Goal: Contribute content: Add original content to the website for others to see

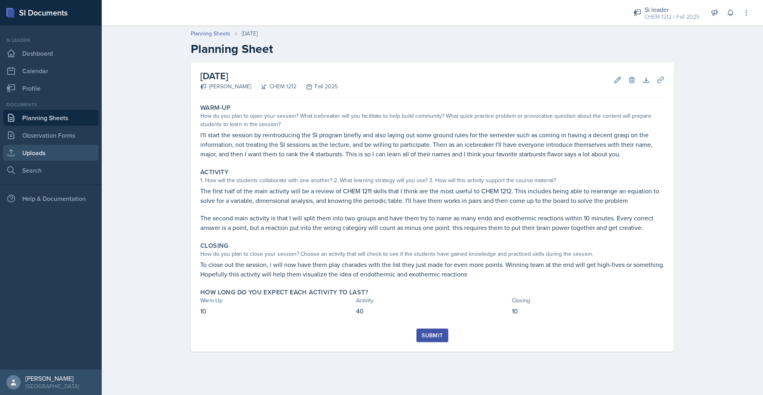
click at [51, 152] on link "Uploads" at bounding box center [50, 153] width 95 height 16
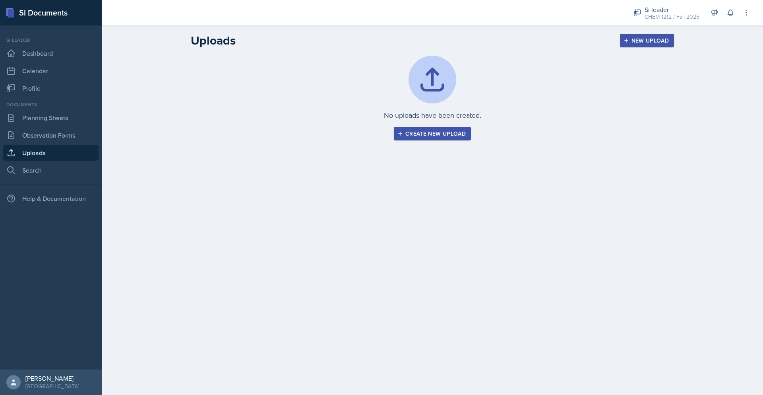
click at [454, 135] on div "Create new upload" at bounding box center [432, 133] width 67 height 6
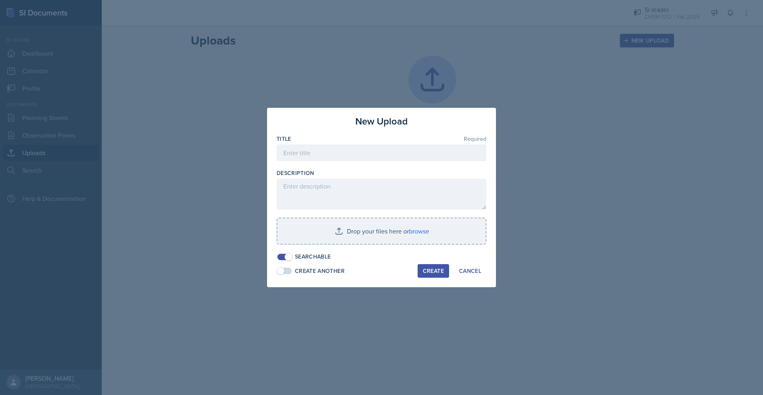
click at [313, 162] on div at bounding box center [382, 165] width 210 height 8
click at [320, 155] on input at bounding box center [382, 152] width 210 height 17
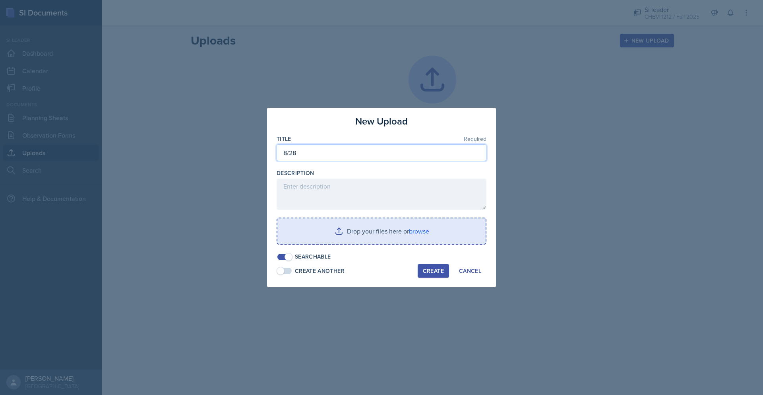
type input "8/28"
click at [407, 227] on input "file" at bounding box center [381, 230] width 208 height 25
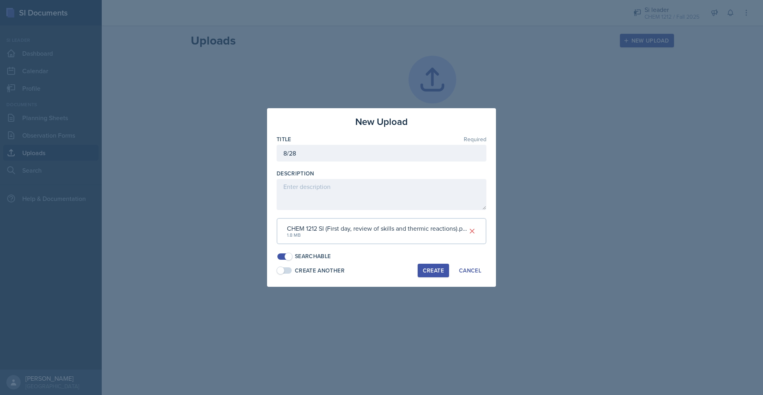
click at [428, 272] on div "Create" at bounding box center [433, 270] width 21 height 6
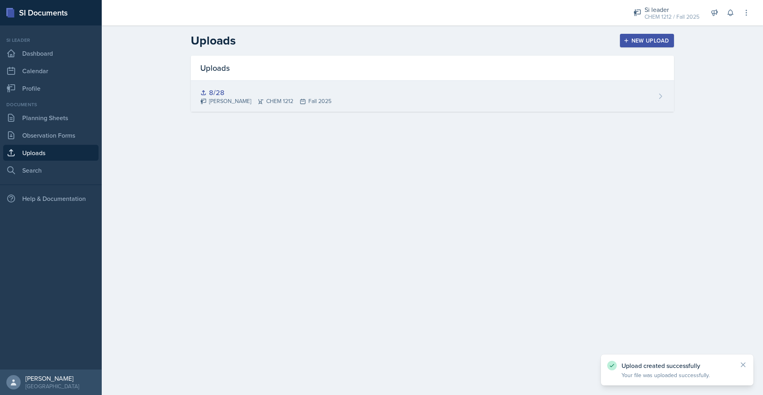
click at [320, 103] on div "8/28 [PERSON_NAME] CHEM 1212 Fall 2025" at bounding box center [432, 96] width 483 height 31
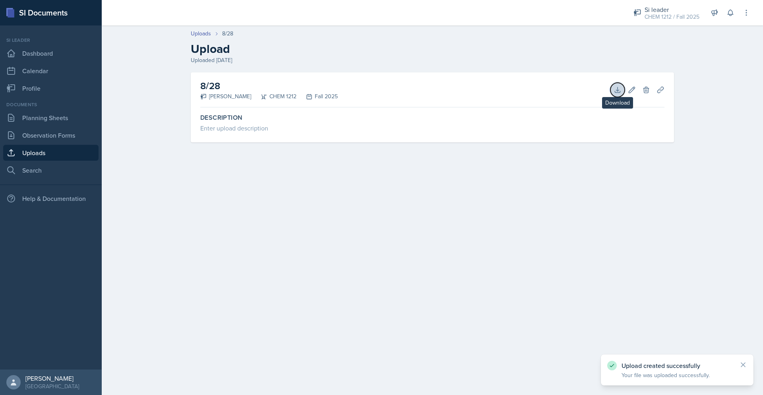
click at [616, 91] on icon at bounding box center [618, 90] width 8 height 8
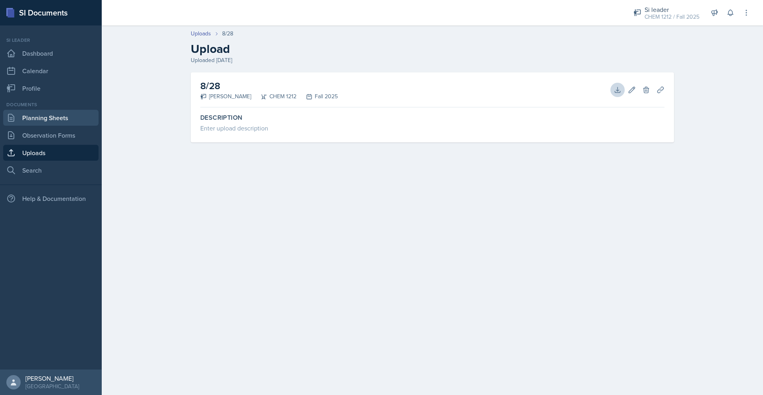
click at [66, 121] on link "Planning Sheets" at bounding box center [50, 118] width 95 height 16
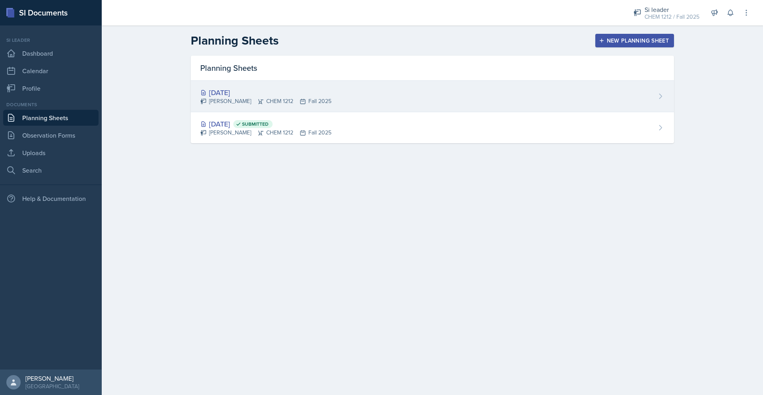
click at [353, 96] on div "[DATE] [PERSON_NAME] CHEM 1212 Fall 2025" at bounding box center [432, 96] width 483 height 31
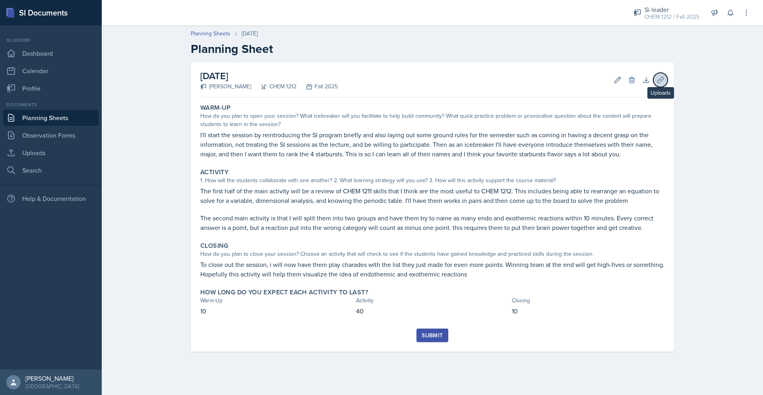
click at [659, 79] on icon at bounding box center [661, 80] width 8 height 8
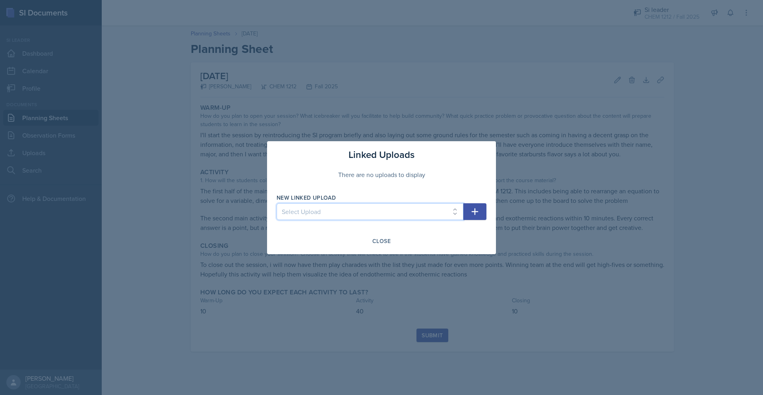
click at [368, 217] on select "Select Upload 8/28" at bounding box center [370, 211] width 187 height 17
select select "8a976a64-fc47-4762-a7b1-d6c98d3adc03"
click at [472, 207] on icon "button" at bounding box center [475, 212] width 10 height 10
select select
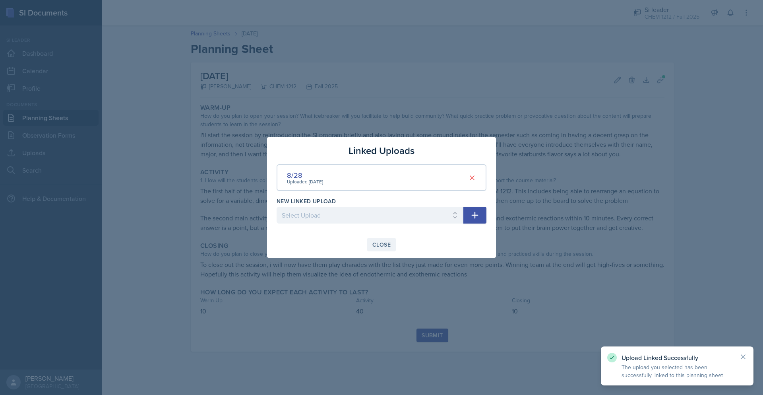
click at [386, 245] on div "Close" at bounding box center [381, 244] width 18 height 6
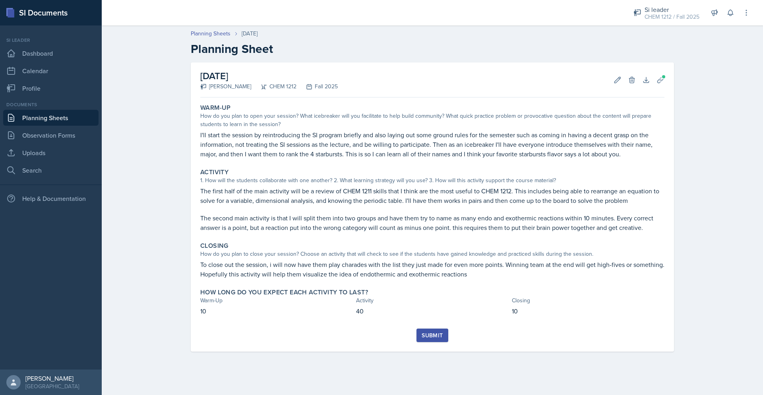
click at [448, 325] on div "Warm-Up How do you plan to open your session? What icebreaker will you facilita…" at bounding box center [432, 215] width 464 height 228
click at [434, 335] on div "Submit" at bounding box center [432, 335] width 21 height 6
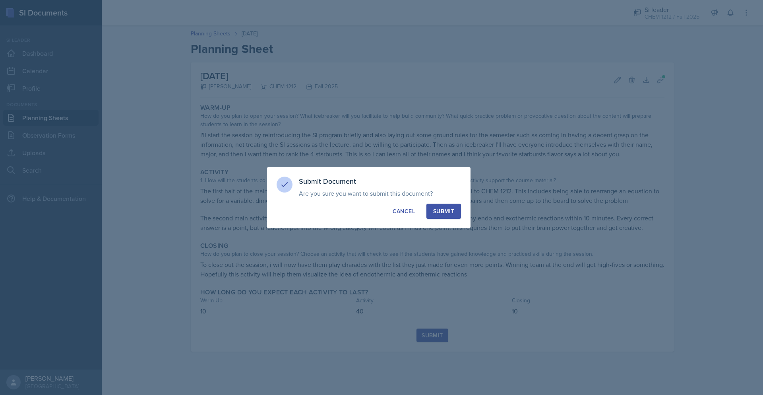
click at [443, 217] on button "Submit" at bounding box center [443, 210] width 35 height 15
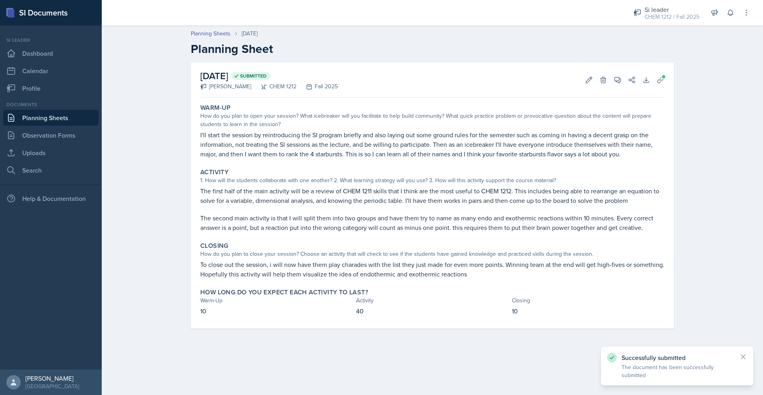
click at [60, 120] on link "Planning Sheets" at bounding box center [50, 118] width 95 height 16
